Goal: Transaction & Acquisition: Book appointment/travel/reservation

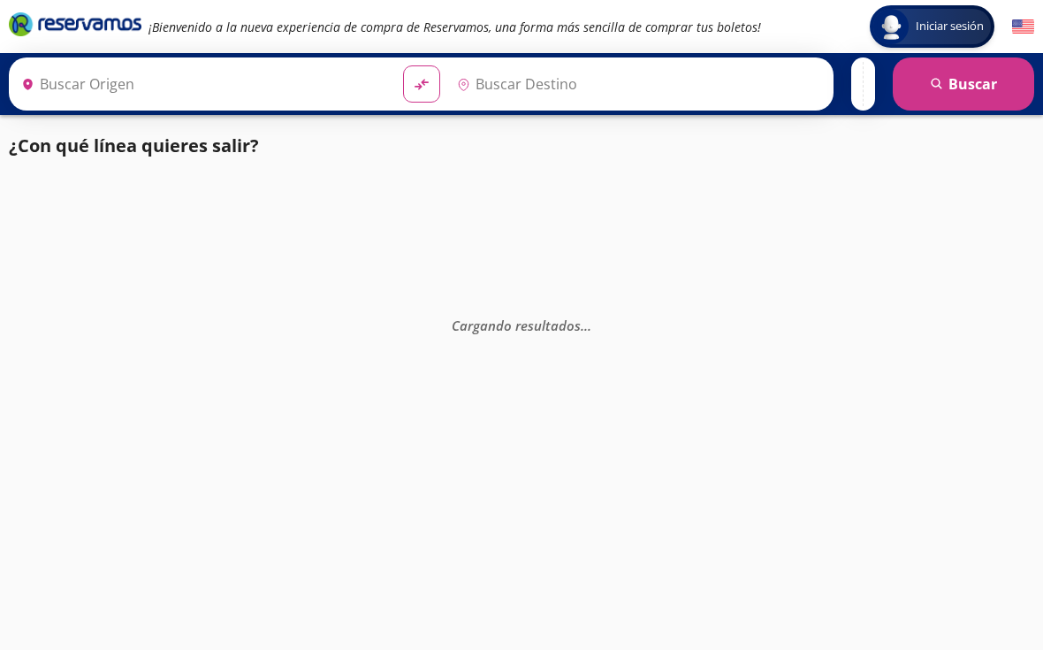
type input "Acapulco Diamante, [GEOGRAPHIC_DATA]"
type input "[GEOGRAPHIC_DATA], [GEOGRAPHIC_DATA]"
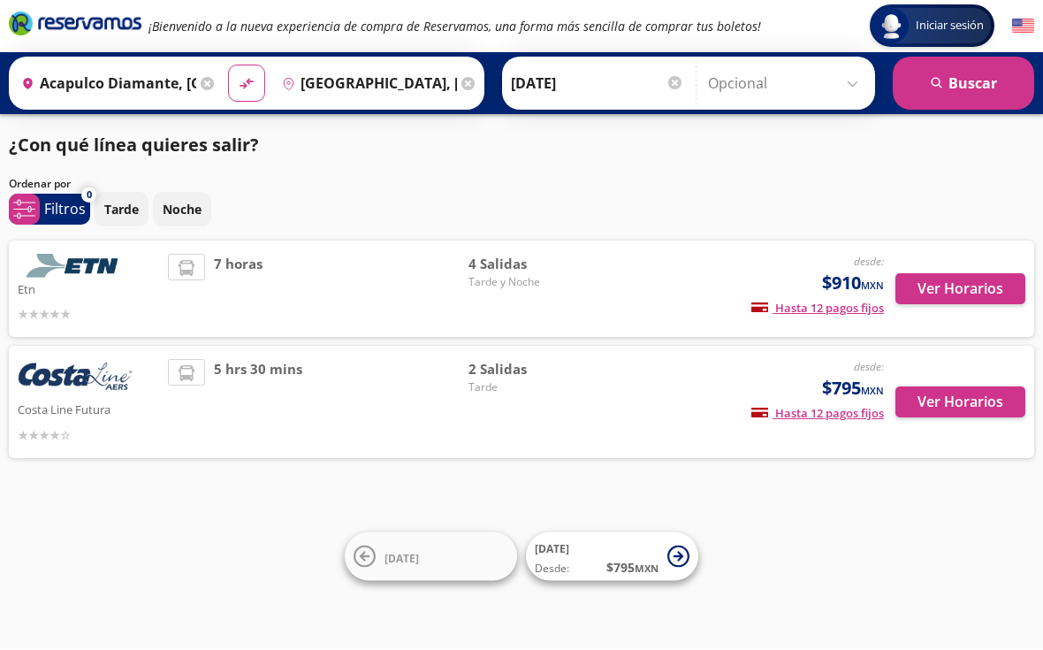
click at [941, 396] on button "Ver Horarios" at bounding box center [961, 402] width 130 height 31
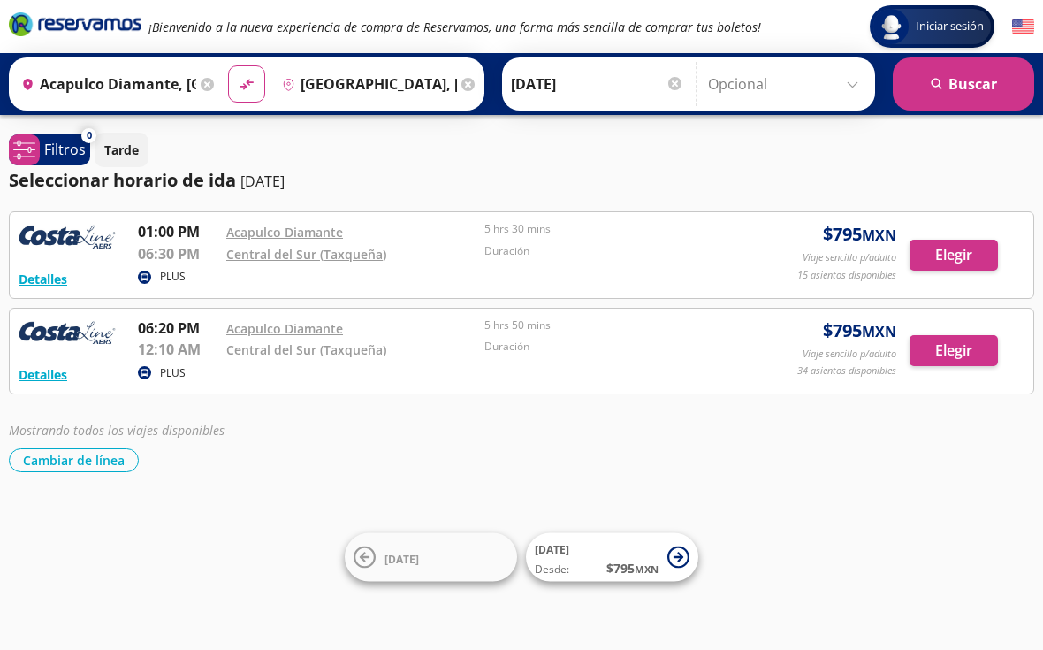
click at [962, 250] on button "Elegir" at bounding box center [954, 255] width 88 height 31
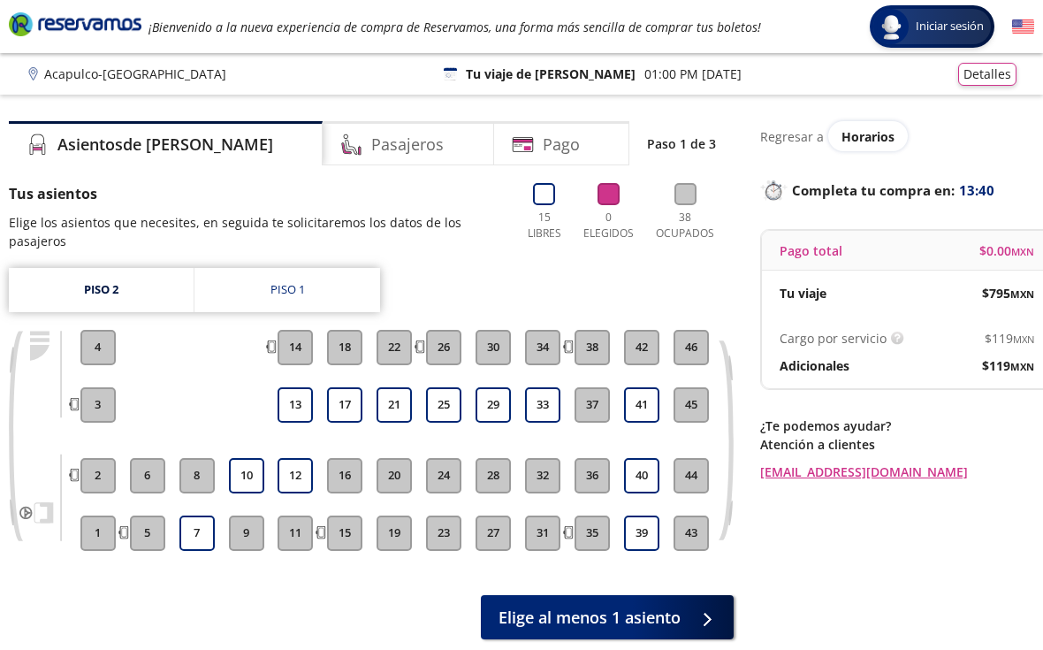
click at [299, 408] on button "13" at bounding box center [295, 404] width 35 height 35
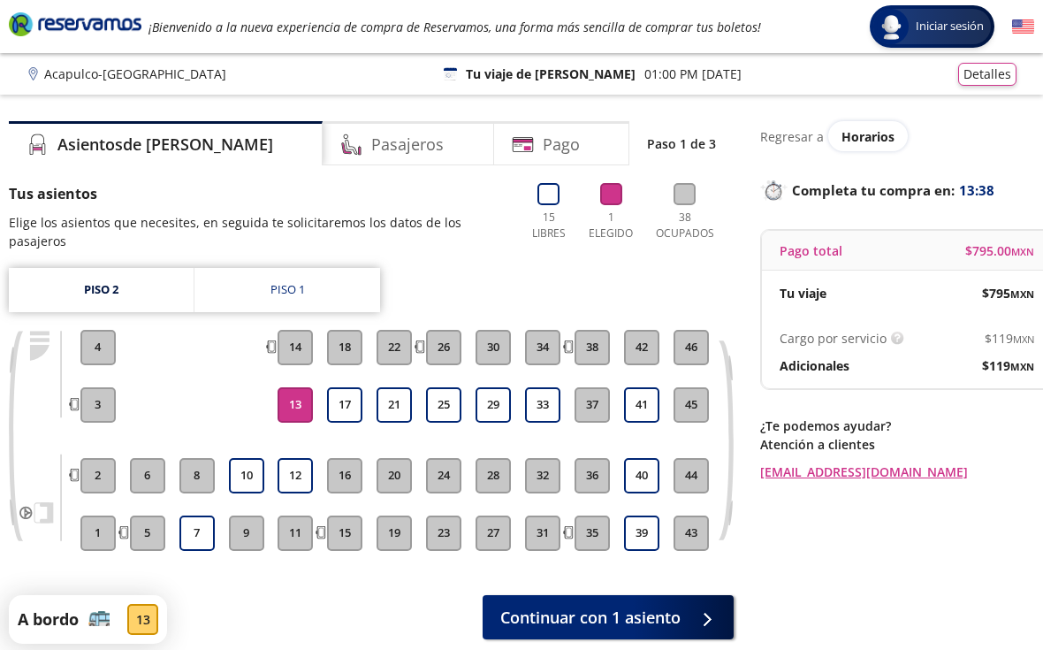
click at [628, 621] on span "Continuar con 1 asiento" at bounding box center [590, 618] width 180 height 24
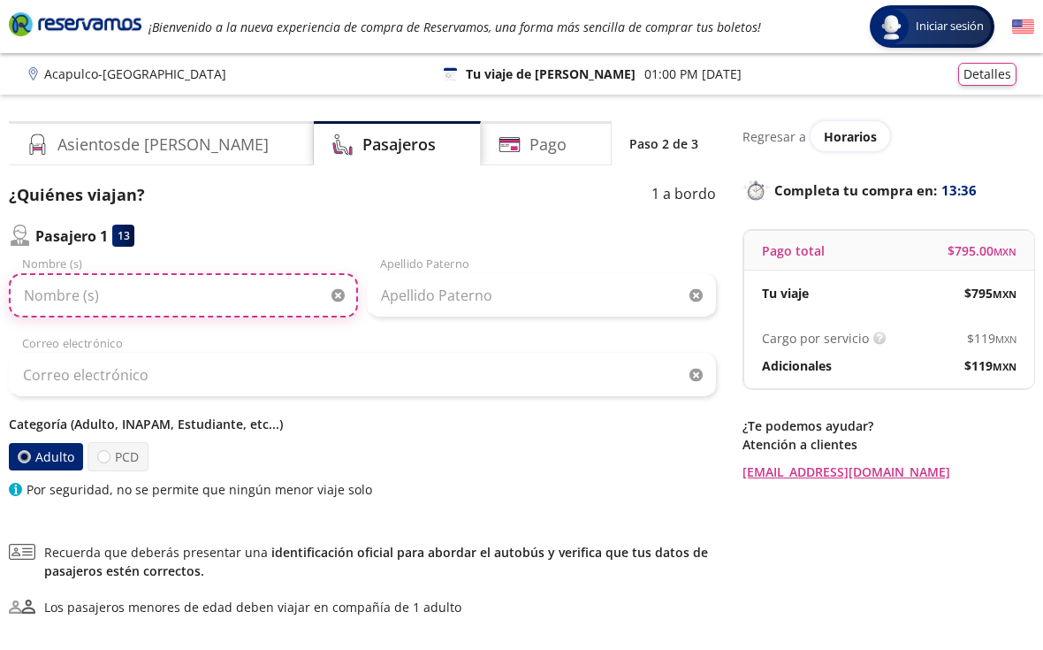
click at [55, 288] on input "Nombre (s)" at bounding box center [183, 295] width 349 height 44
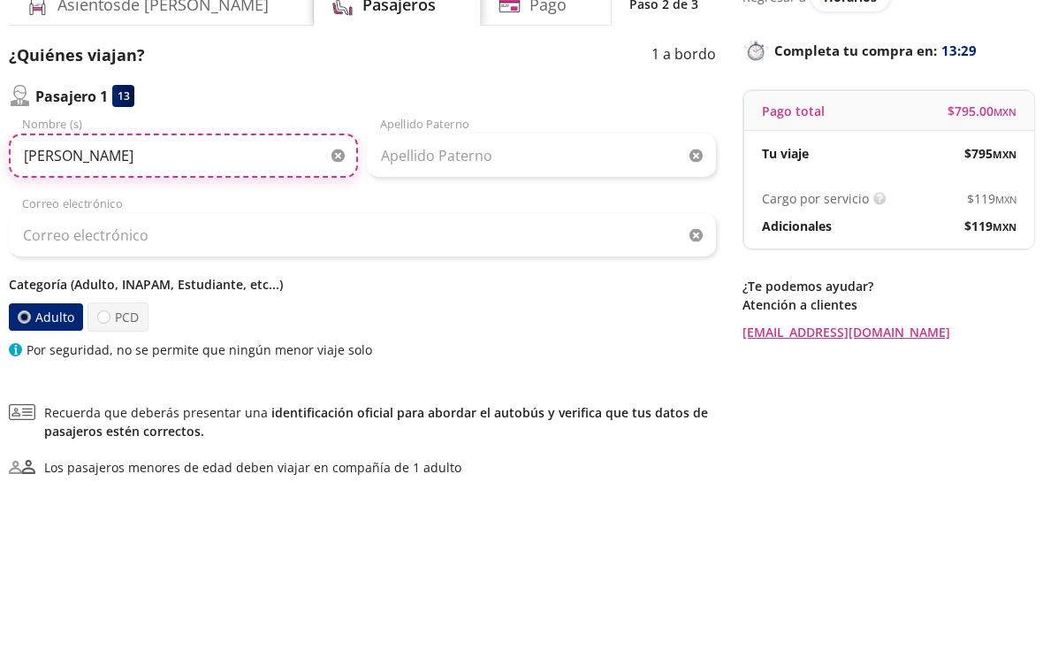
type input "[PERSON_NAME]"
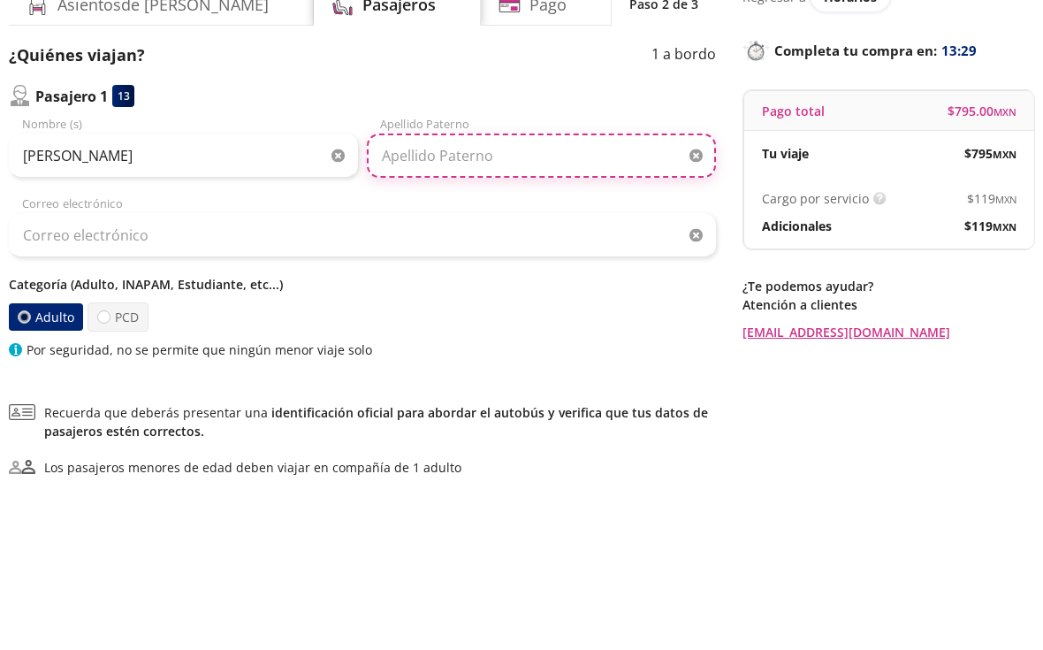
click at [434, 273] on input "Apellido Paterno" at bounding box center [541, 295] width 349 height 44
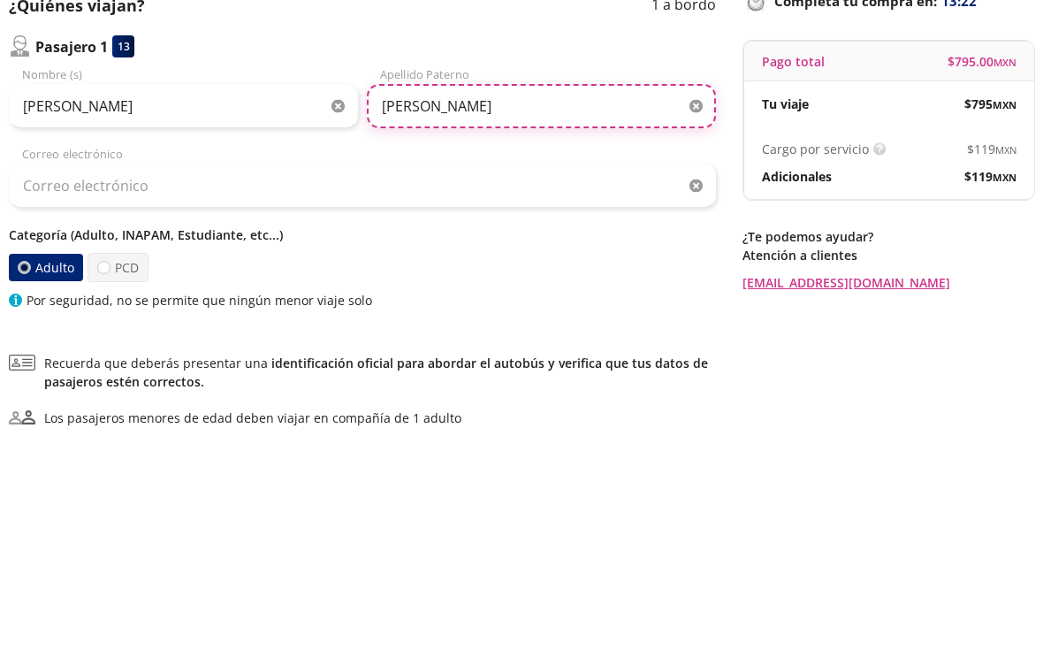
type input "Sanchez"
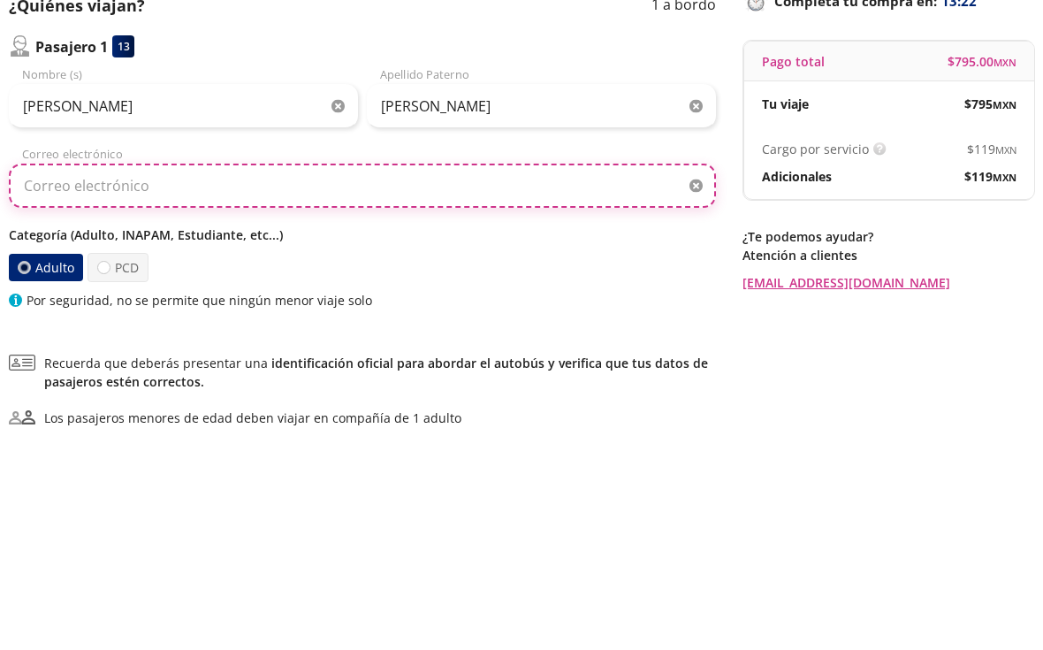
click at [118, 353] on input "Correo electrónico" at bounding box center [362, 375] width 707 height 44
type input "[EMAIL_ADDRESS][DOMAIN_NAME]"
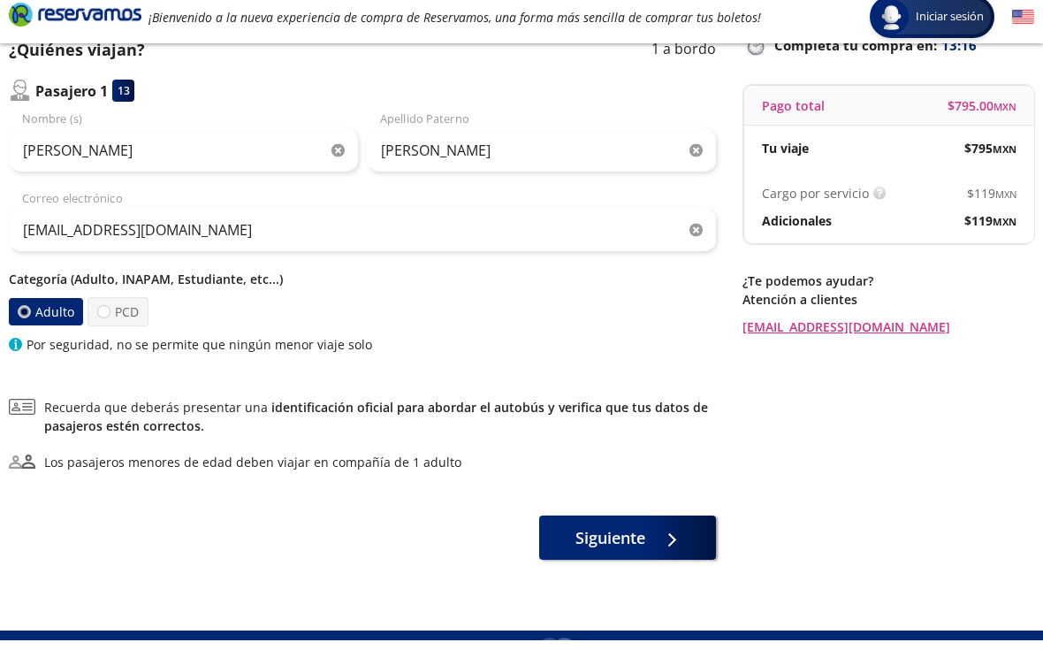
scroll to position [135, 0]
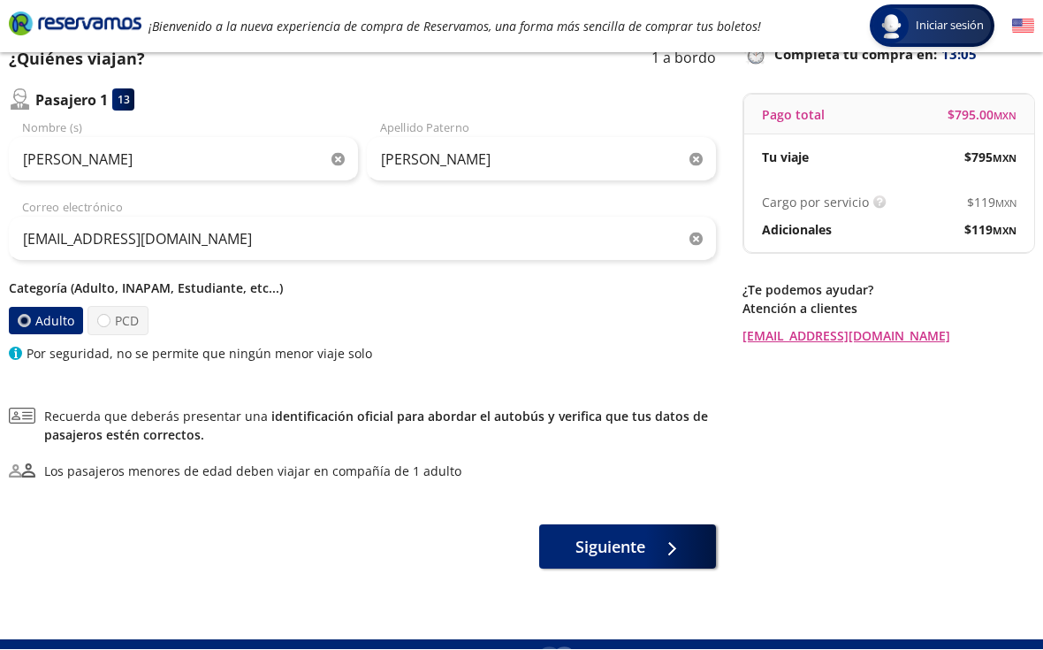
click at [646, 562] on button "Siguiente" at bounding box center [627, 547] width 177 height 44
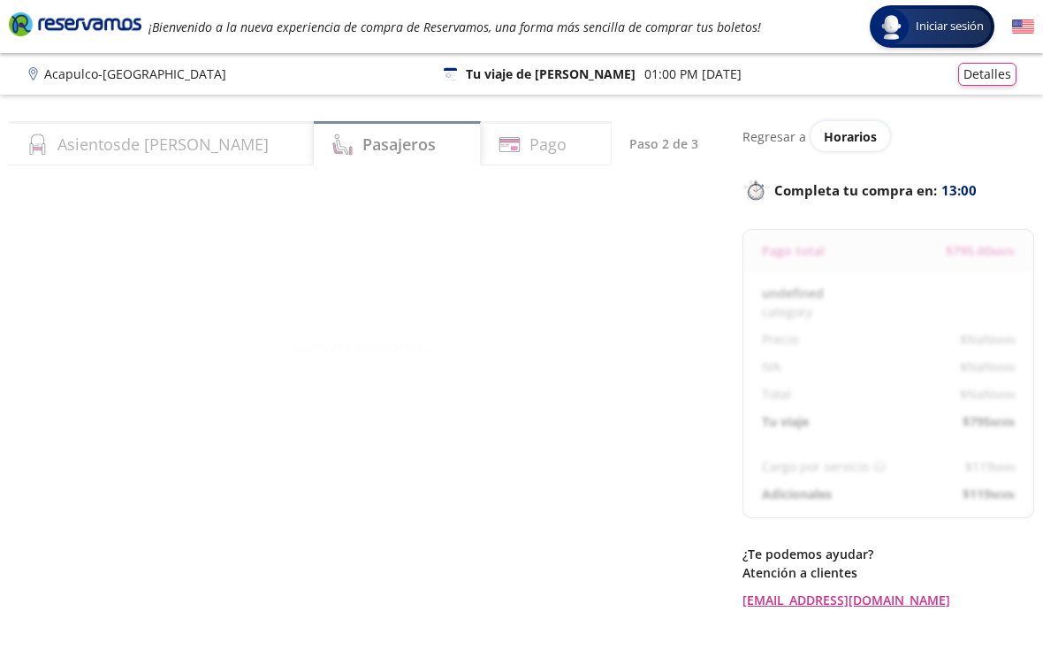
select select "MX"
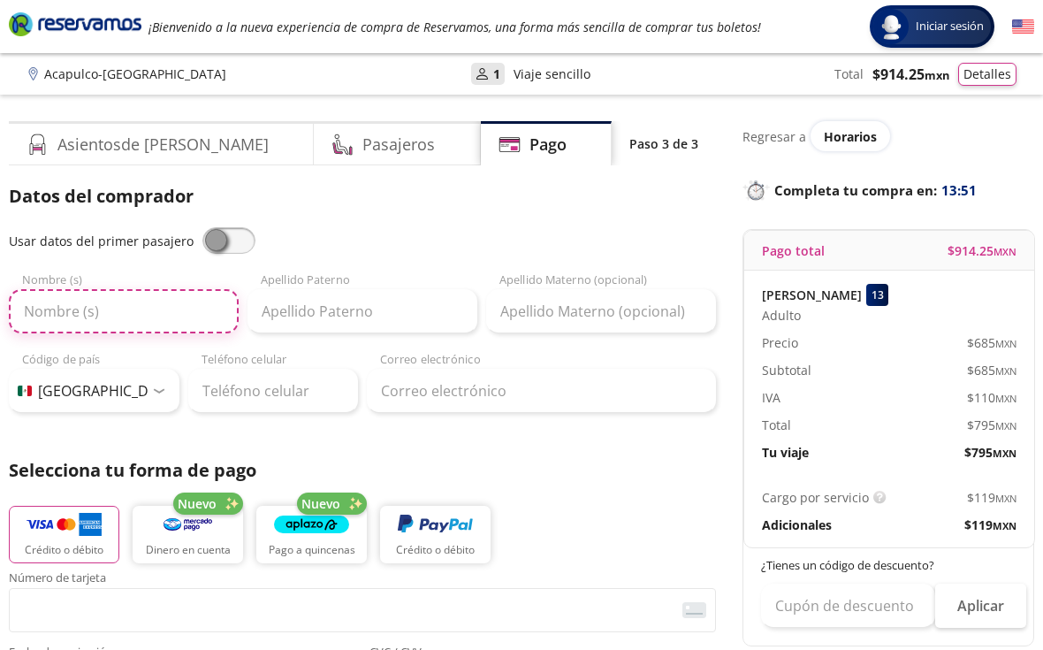
click at [117, 305] on input "Nombre (s)" at bounding box center [124, 311] width 230 height 44
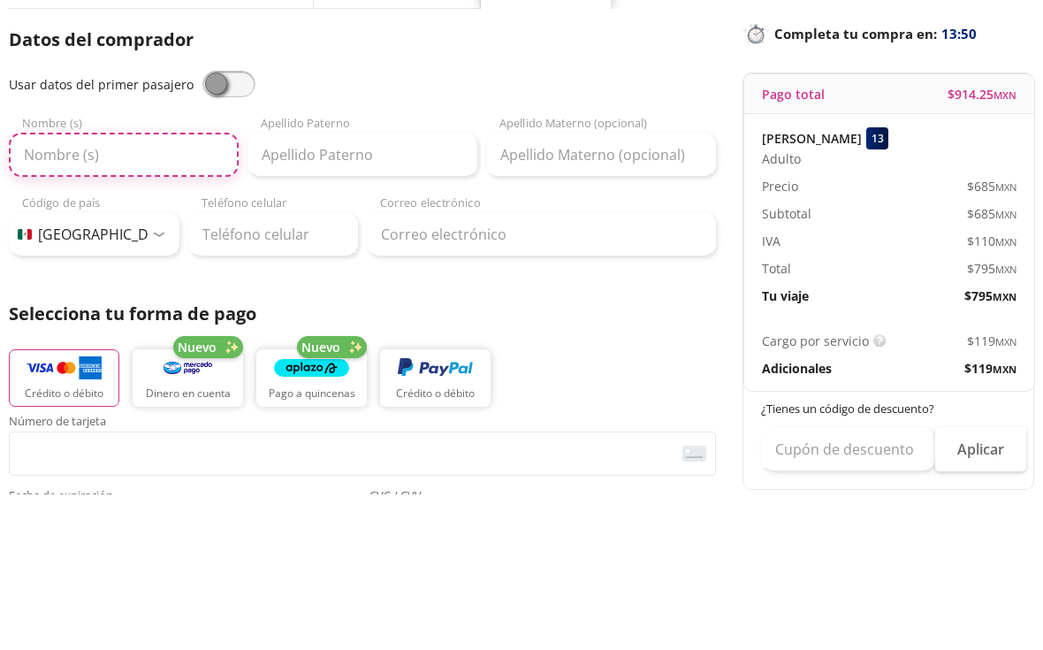
type input "Sofia"
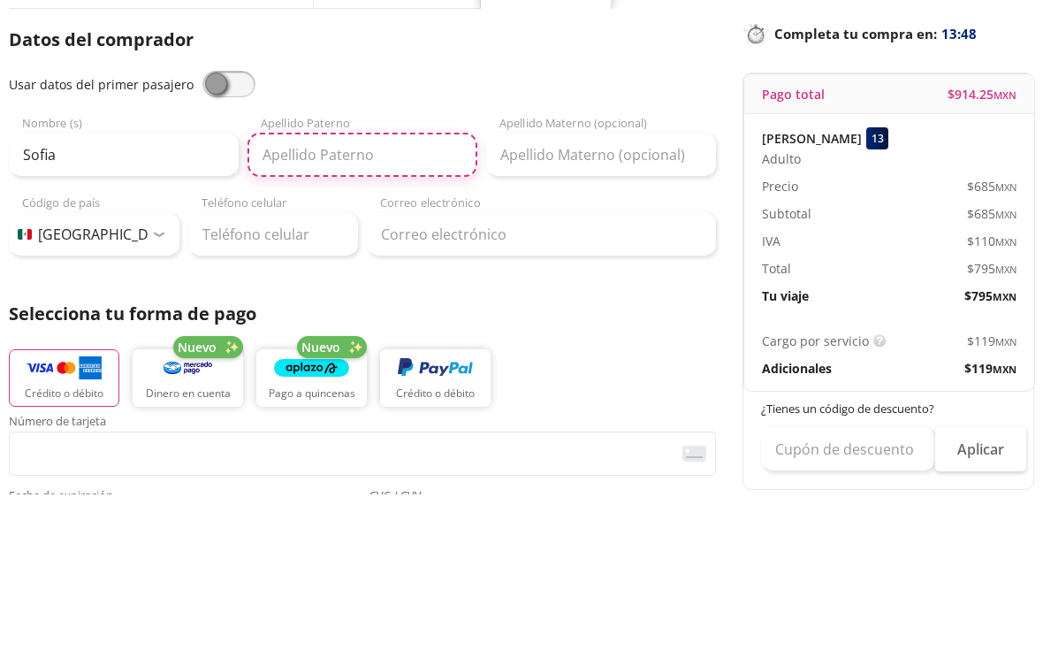
type input "F"
click at [354, 289] on input "Freyria P" at bounding box center [363, 311] width 230 height 44
click at [374, 289] on input "Freyria P" at bounding box center [363, 311] width 230 height 44
type input "Freyria"
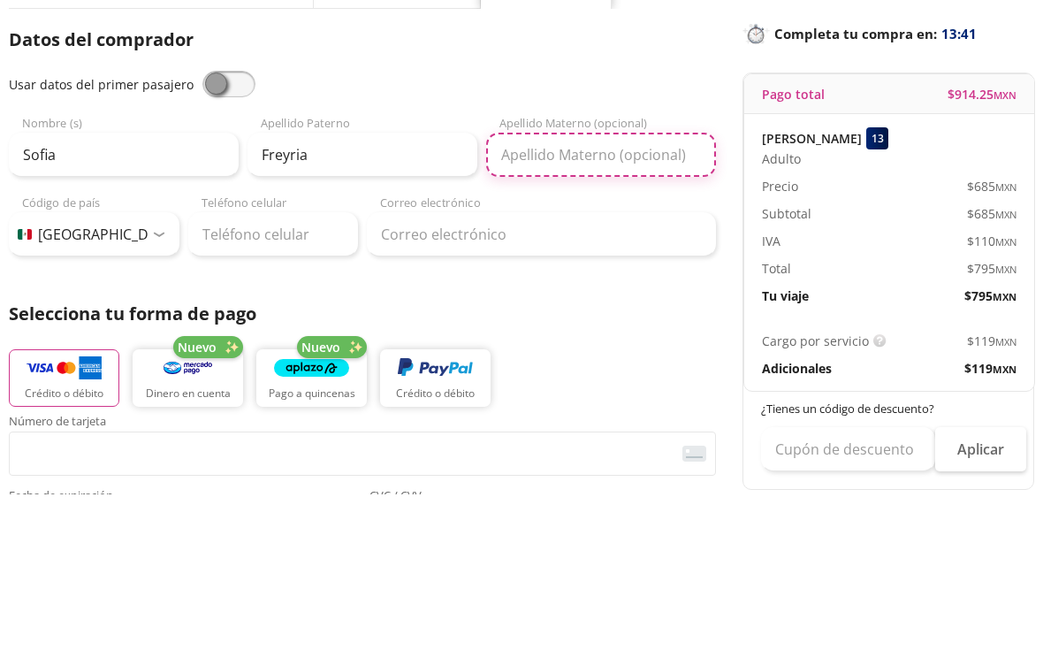
click at [536, 289] on input "Apellido Materno (opcional)" at bounding box center [601, 311] width 230 height 44
type input "Perez"
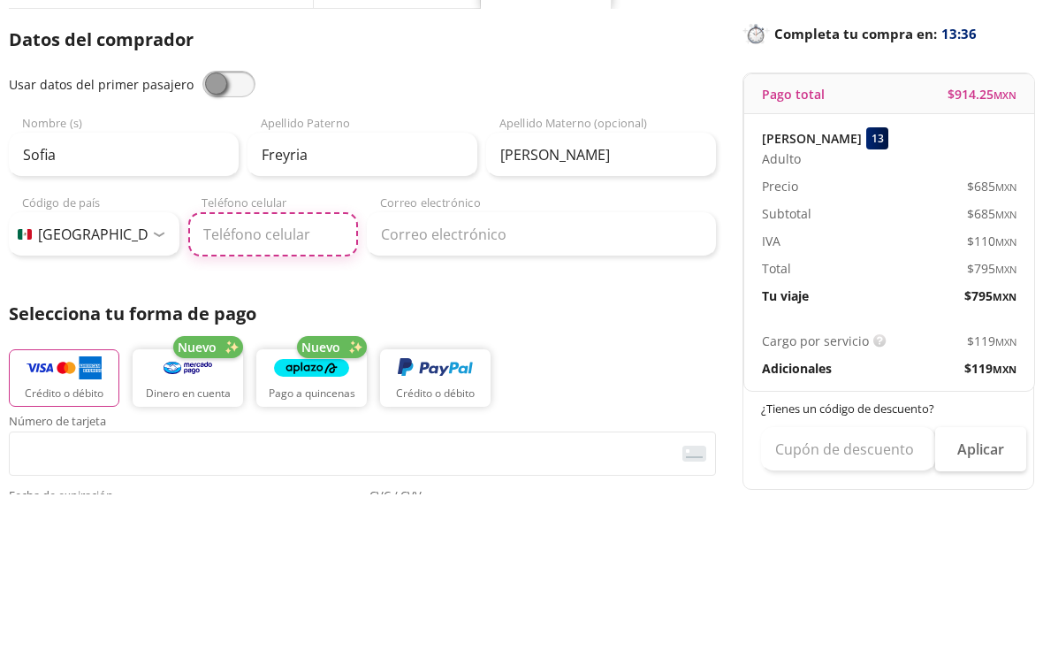
click at [258, 369] on input "Teléfono celular" at bounding box center [273, 391] width 171 height 44
type input "55 1319 9947"
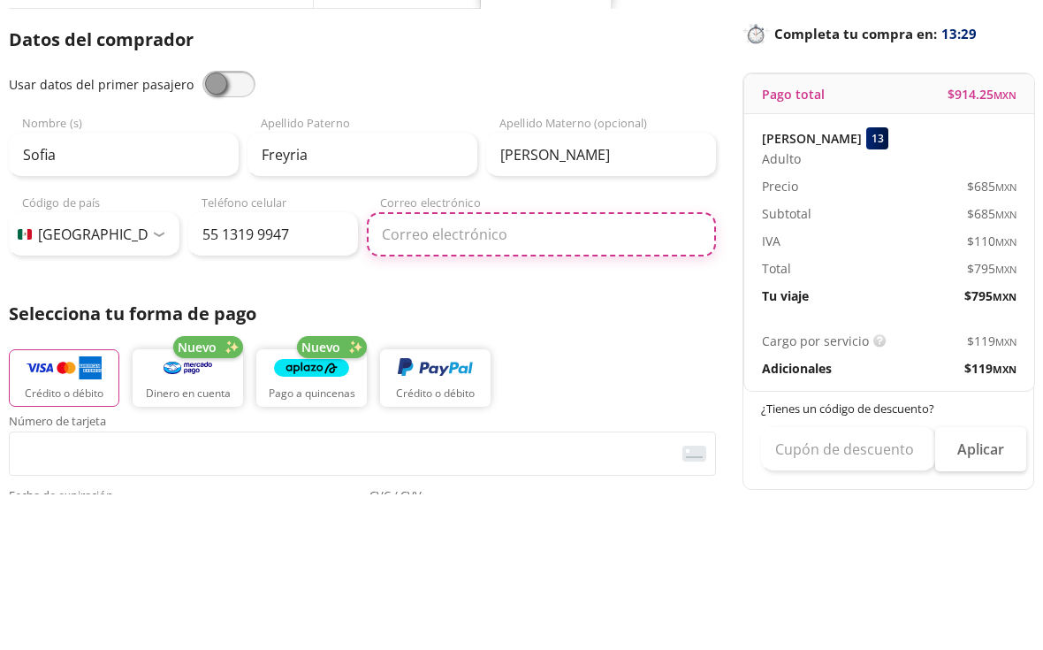
click at [451, 369] on input "Correo electrónico" at bounding box center [541, 391] width 349 height 44
type input "[EMAIL_ADDRESS][DOMAIN_NAME]"
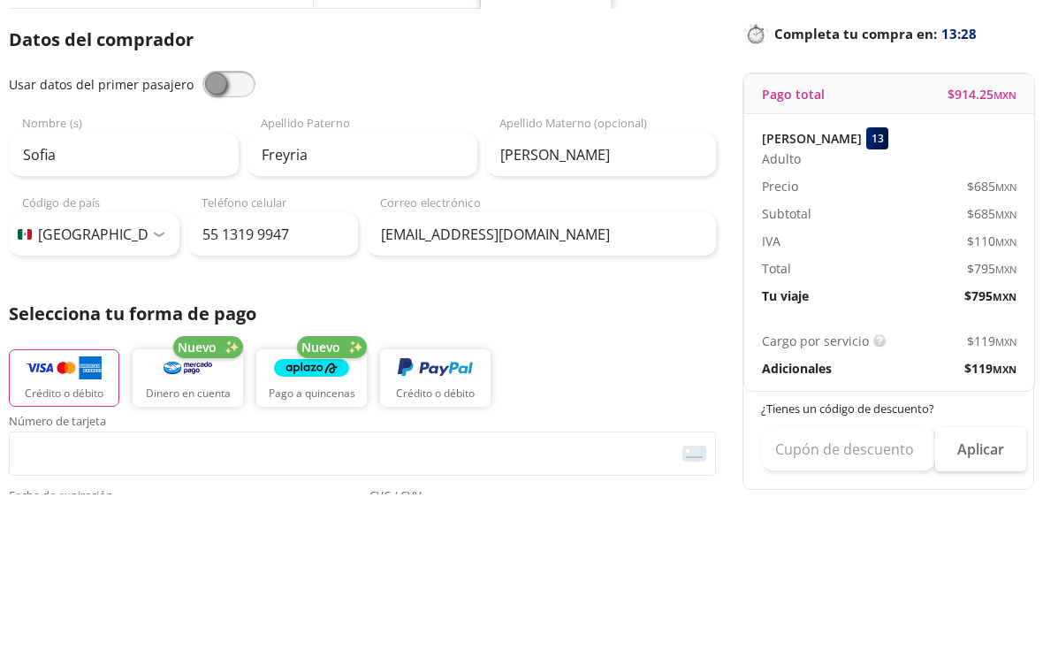
scroll to position [156, 0]
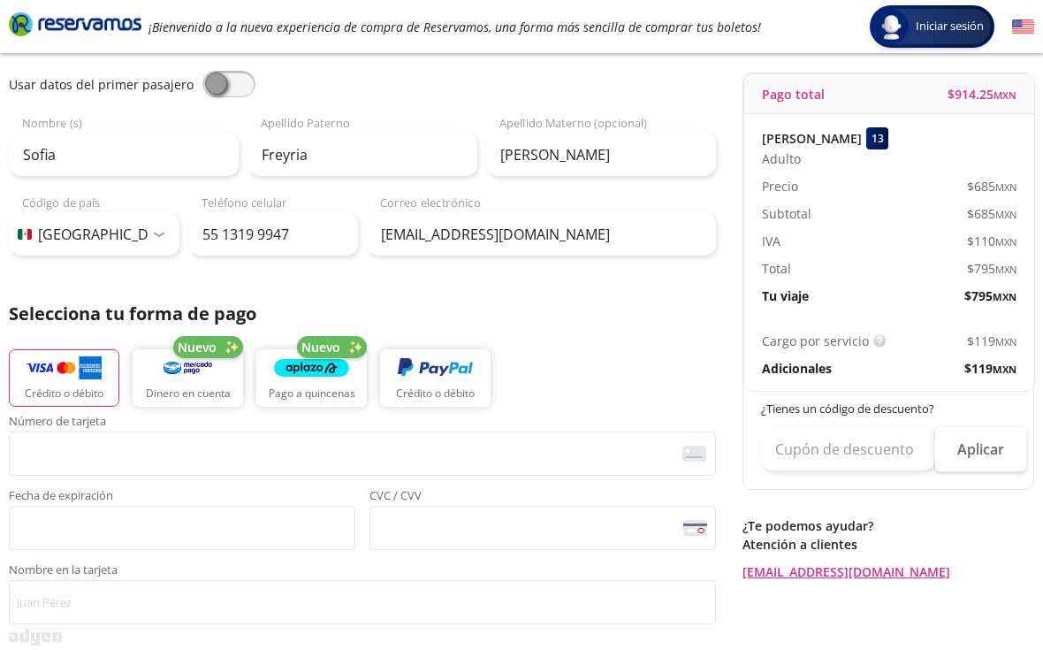
click at [440, 379] on img "button" at bounding box center [435, 368] width 75 height 27
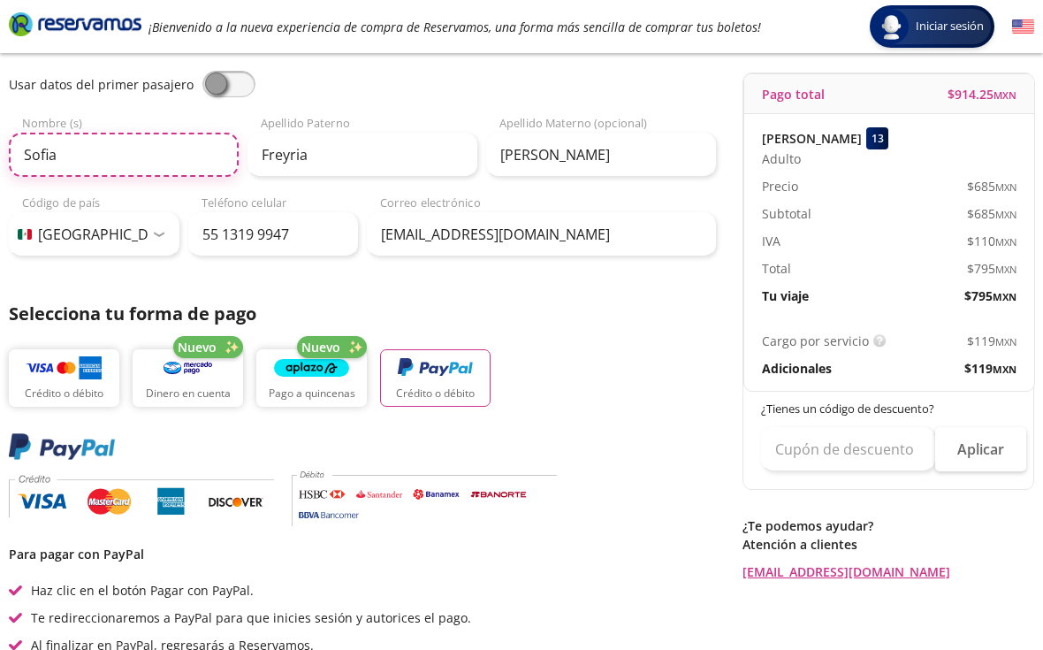
click at [97, 168] on input "Sofia" at bounding box center [124, 155] width 230 height 44
type input "Sofia"
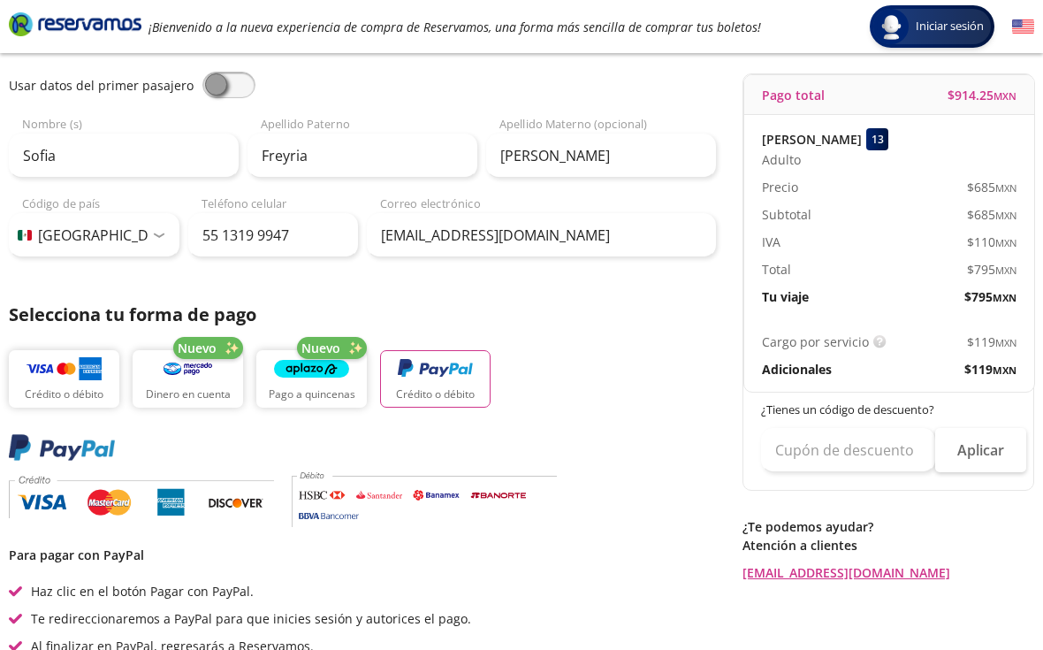
click at [598, 273] on div "Datos del comprador Usar datos del primer pasajero Sofia Nombre (s) Freyria Ape…" at bounding box center [362, 363] width 707 height 673
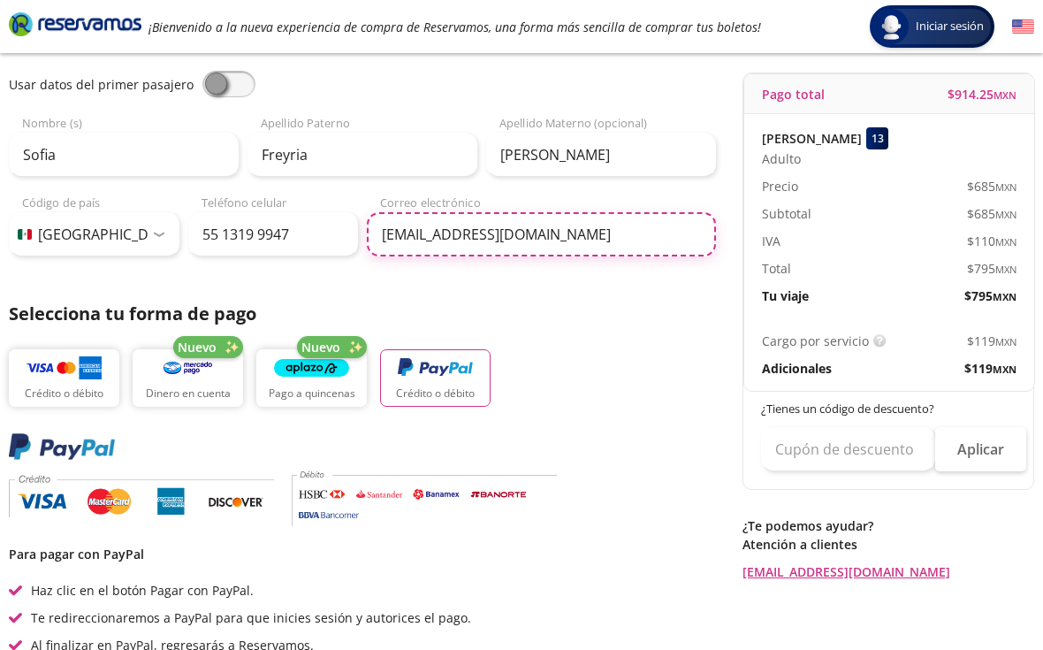
click at [545, 238] on input "[EMAIL_ADDRESS][DOMAIN_NAME]" at bounding box center [541, 234] width 349 height 44
type input "[EMAIL_ADDRESS][DOMAIN_NAME]"
click at [645, 254] on input "[EMAIL_ADDRESS][DOMAIN_NAME]" at bounding box center [541, 235] width 349 height 44
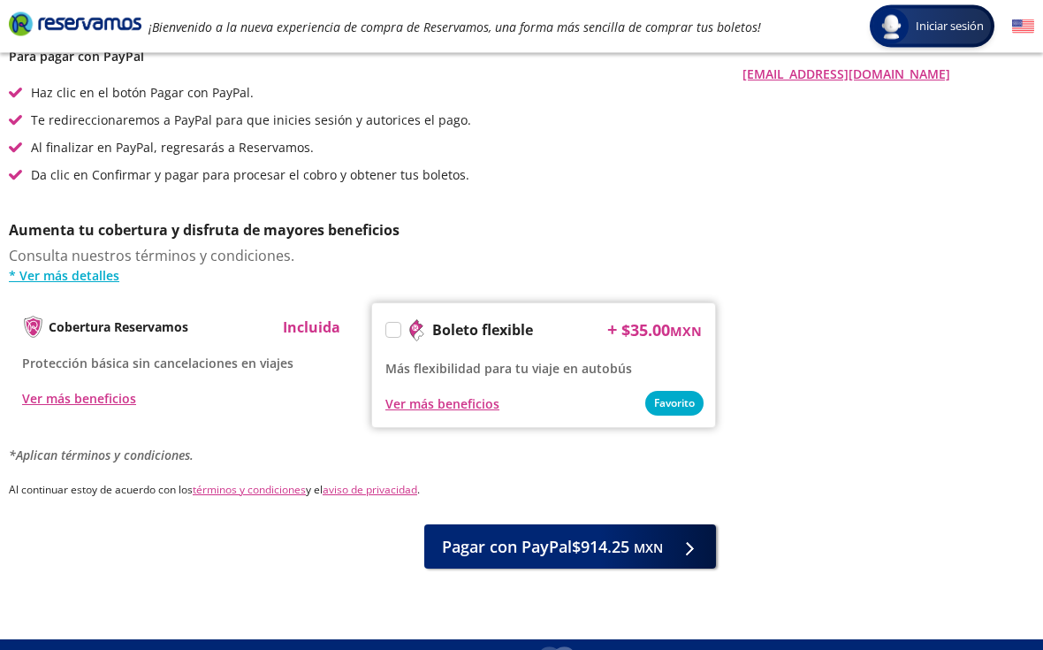
scroll to position [653, 0]
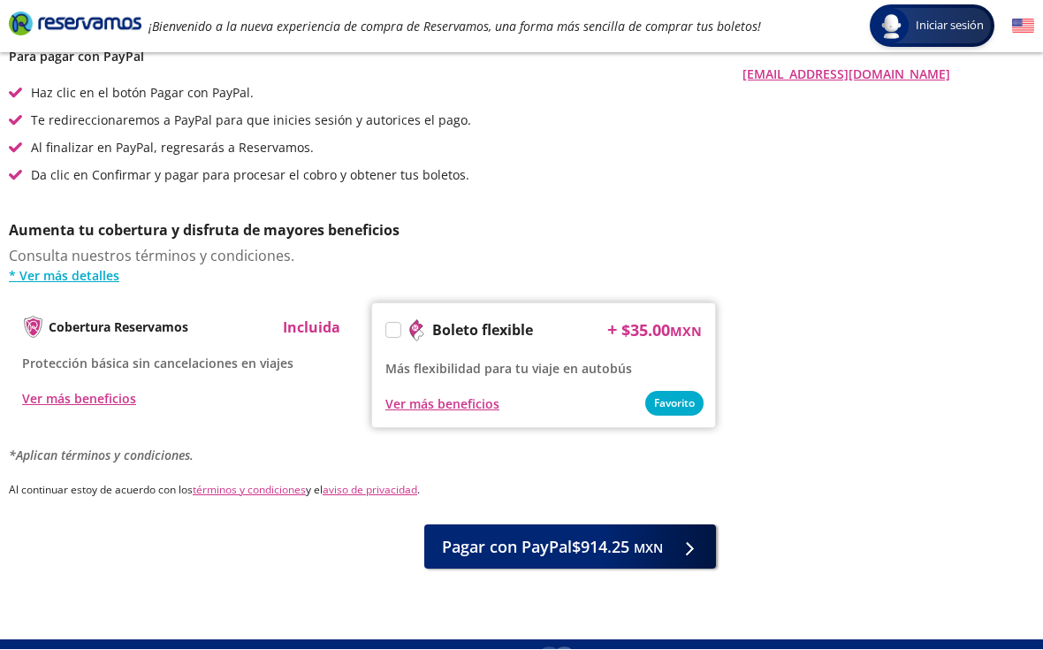
click at [590, 547] on span "Pagar con PayPal $914.25 MXN" at bounding box center [552, 548] width 221 height 24
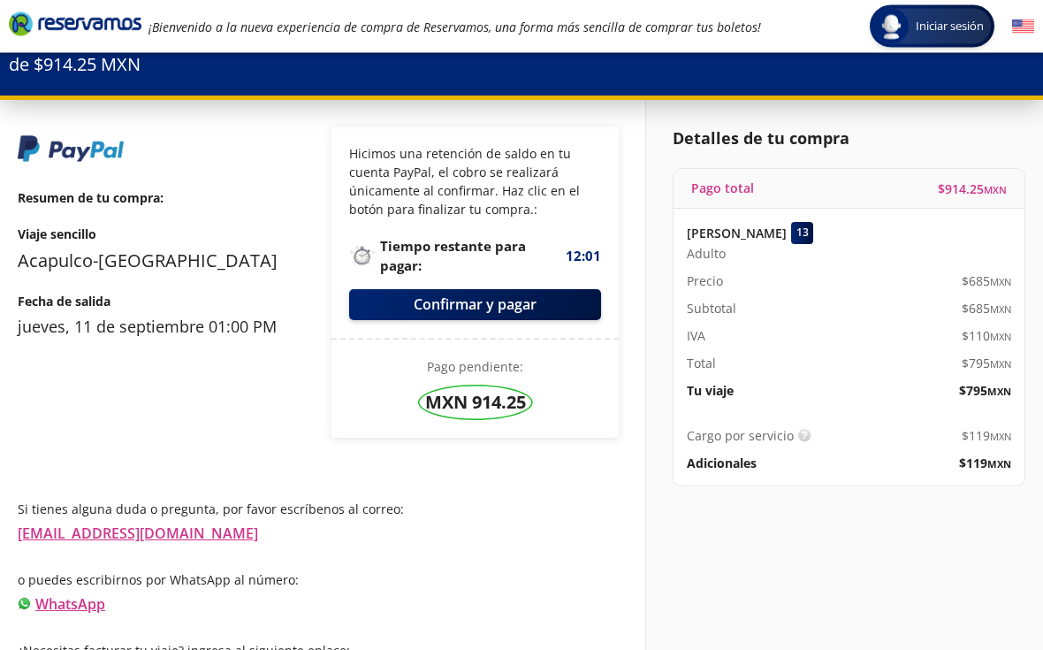
scroll to position [52, 0]
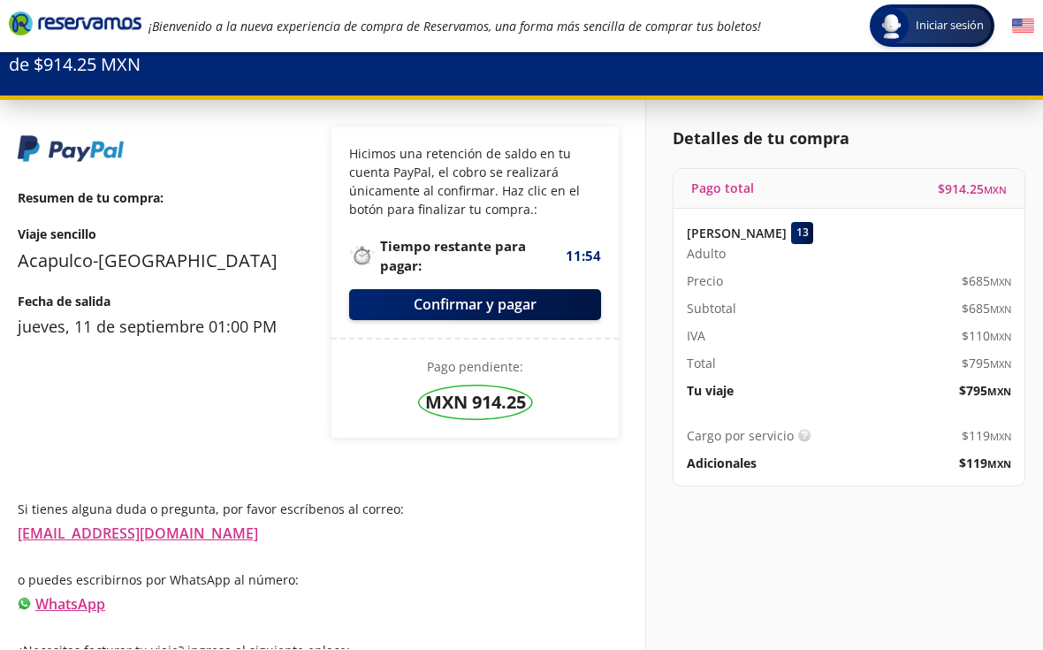
click at [487, 296] on button "Confirmar y pagar" at bounding box center [475, 305] width 252 height 31
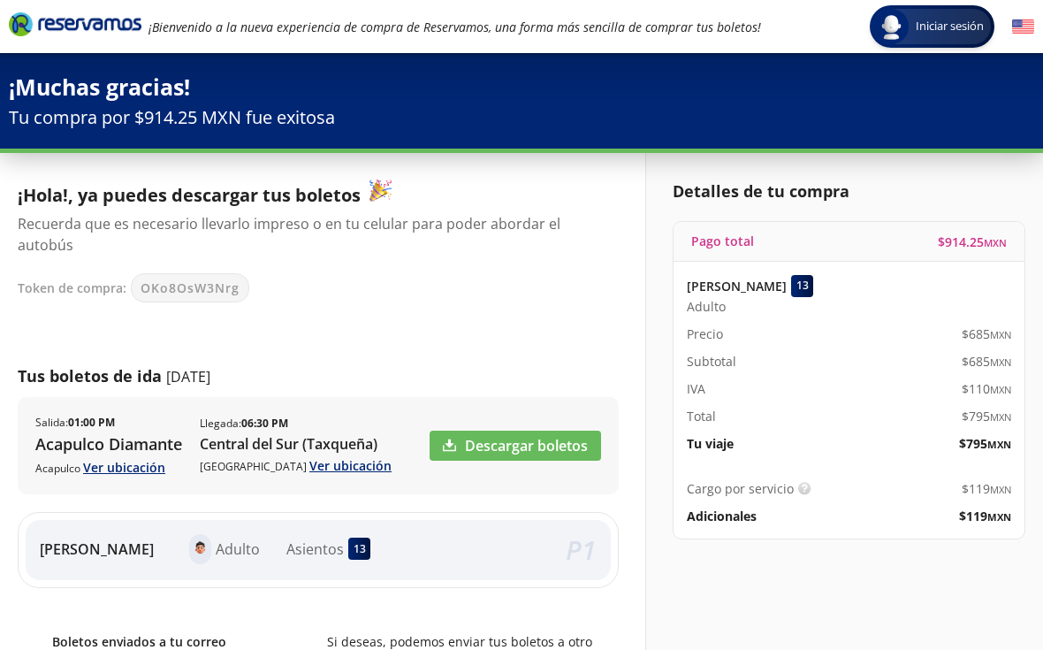
click at [504, 441] on link "Descargar boletos" at bounding box center [516, 446] width 172 height 30
